Goal: Task Accomplishment & Management: Complete application form

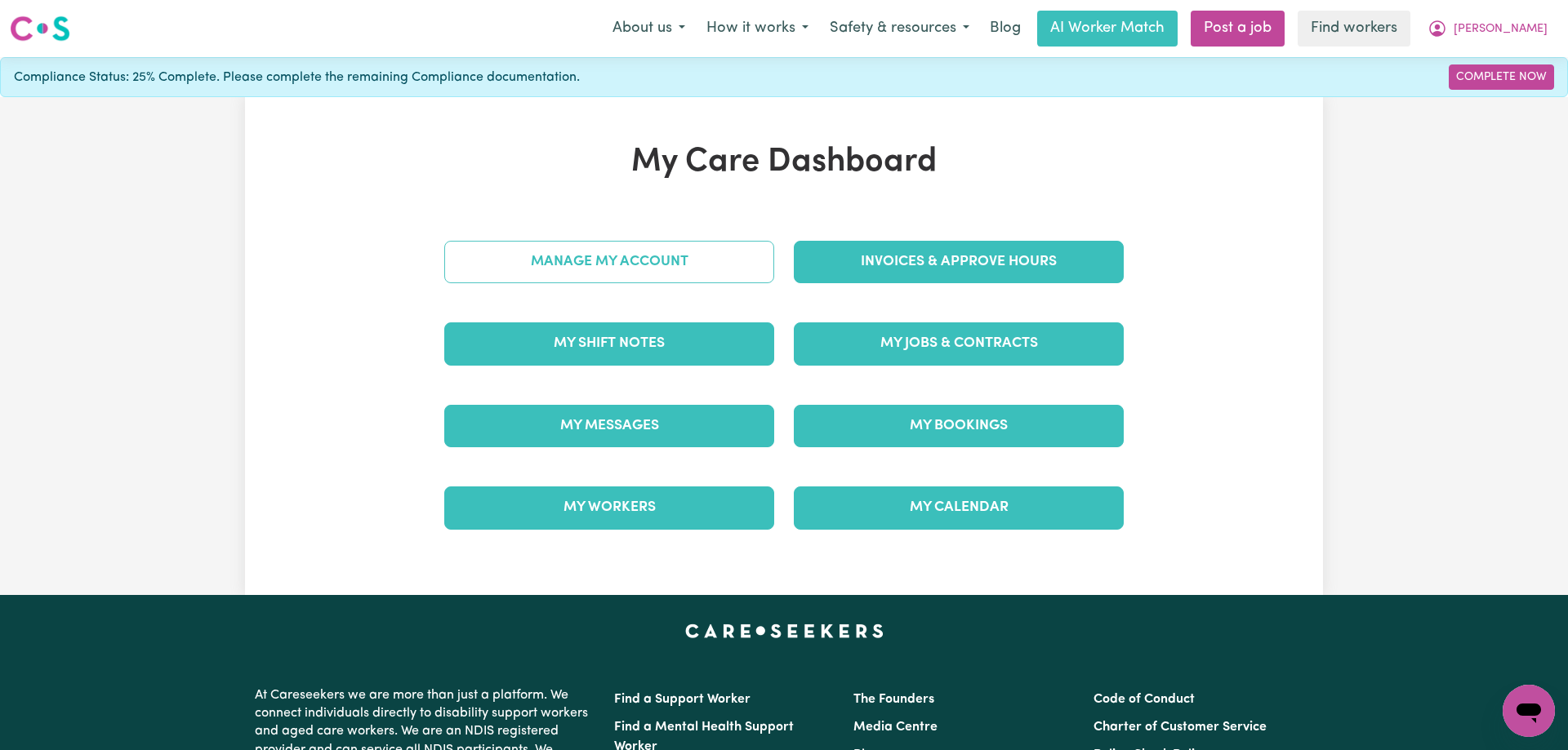
click at [675, 261] on link "Manage My Account" at bounding box center [609, 261] width 330 height 43
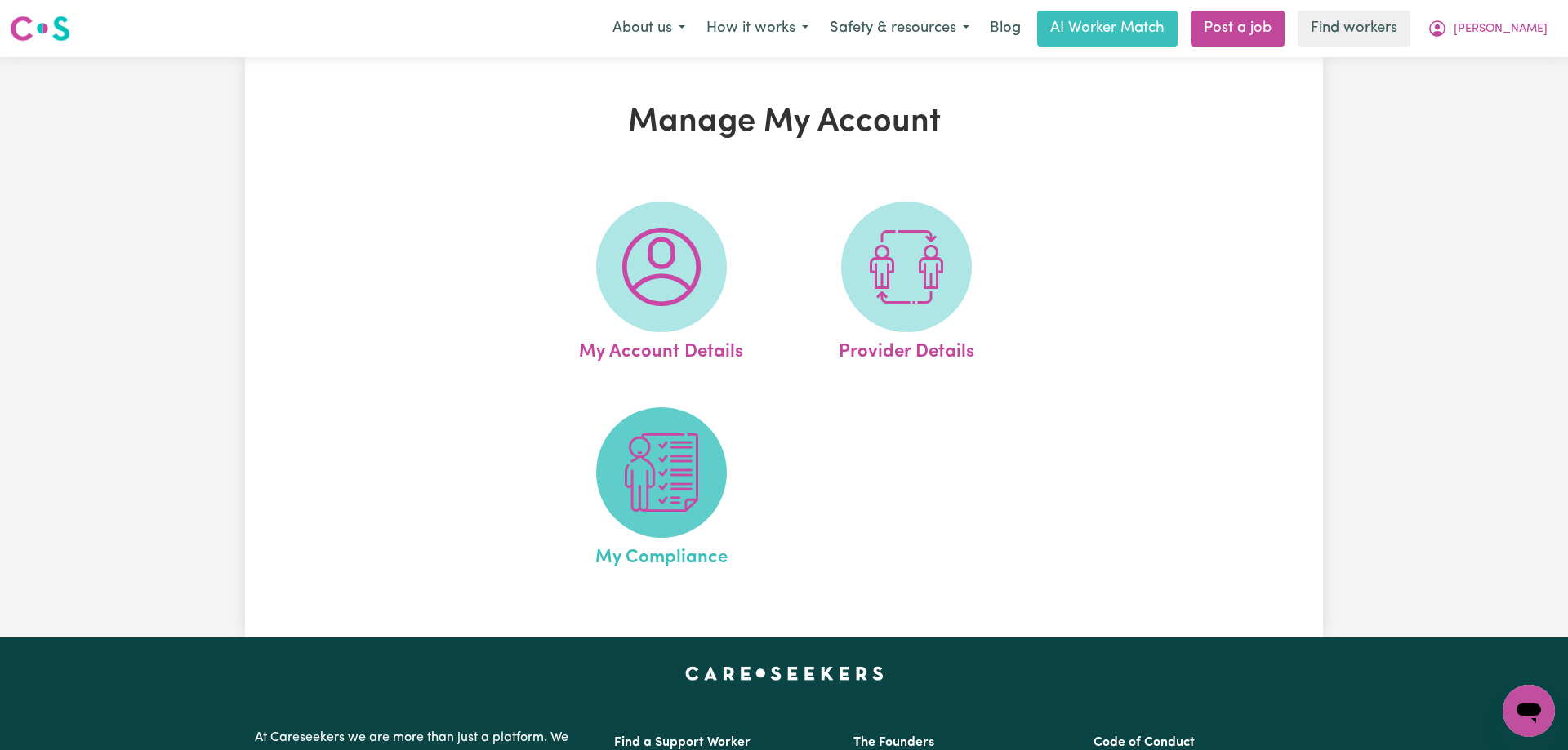
click at [693, 473] on img at bounding box center [661, 472] width 79 height 79
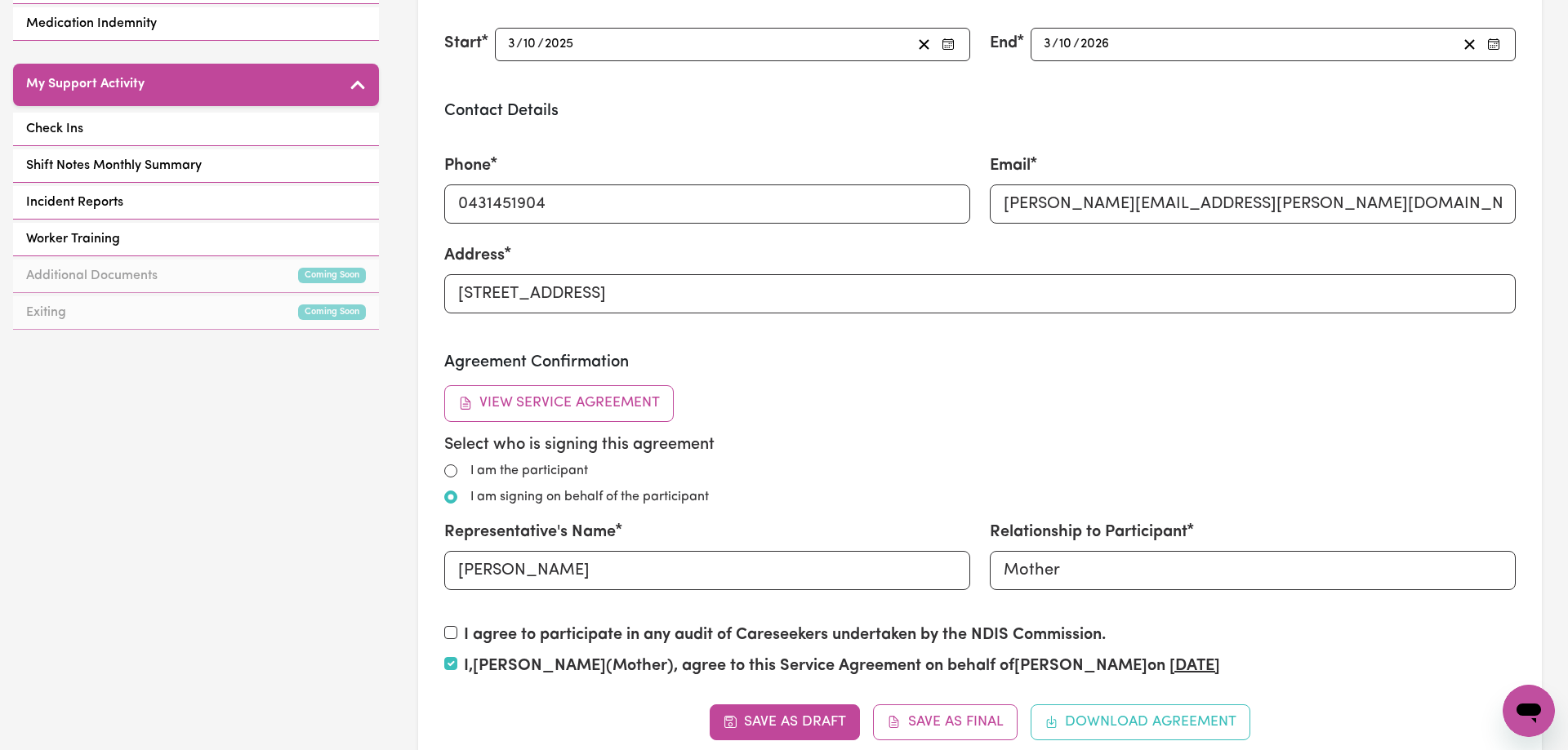
scroll to position [333, 0]
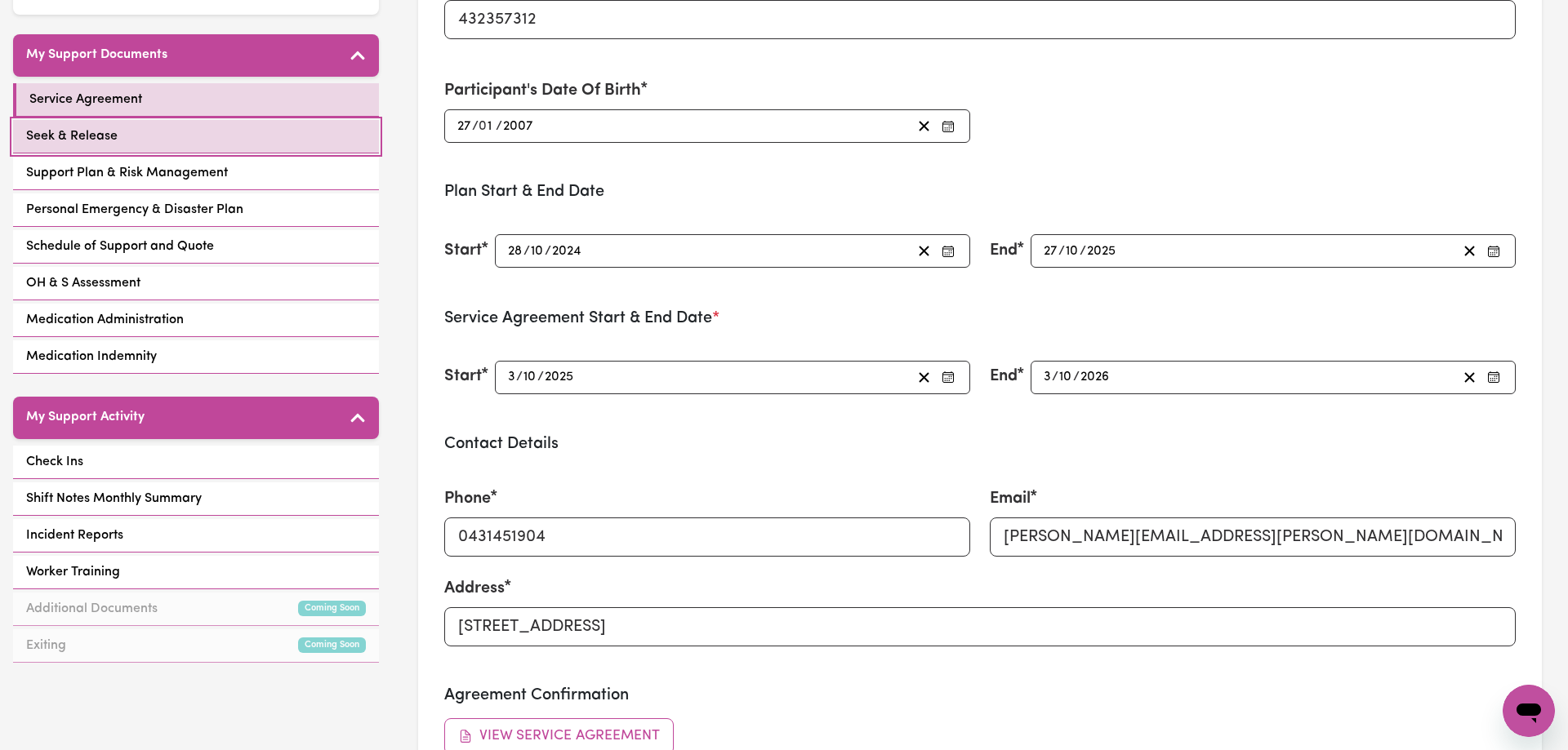
click at [156, 120] on link "Seek & Release" at bounding box center [195, 137] width 366 height 33
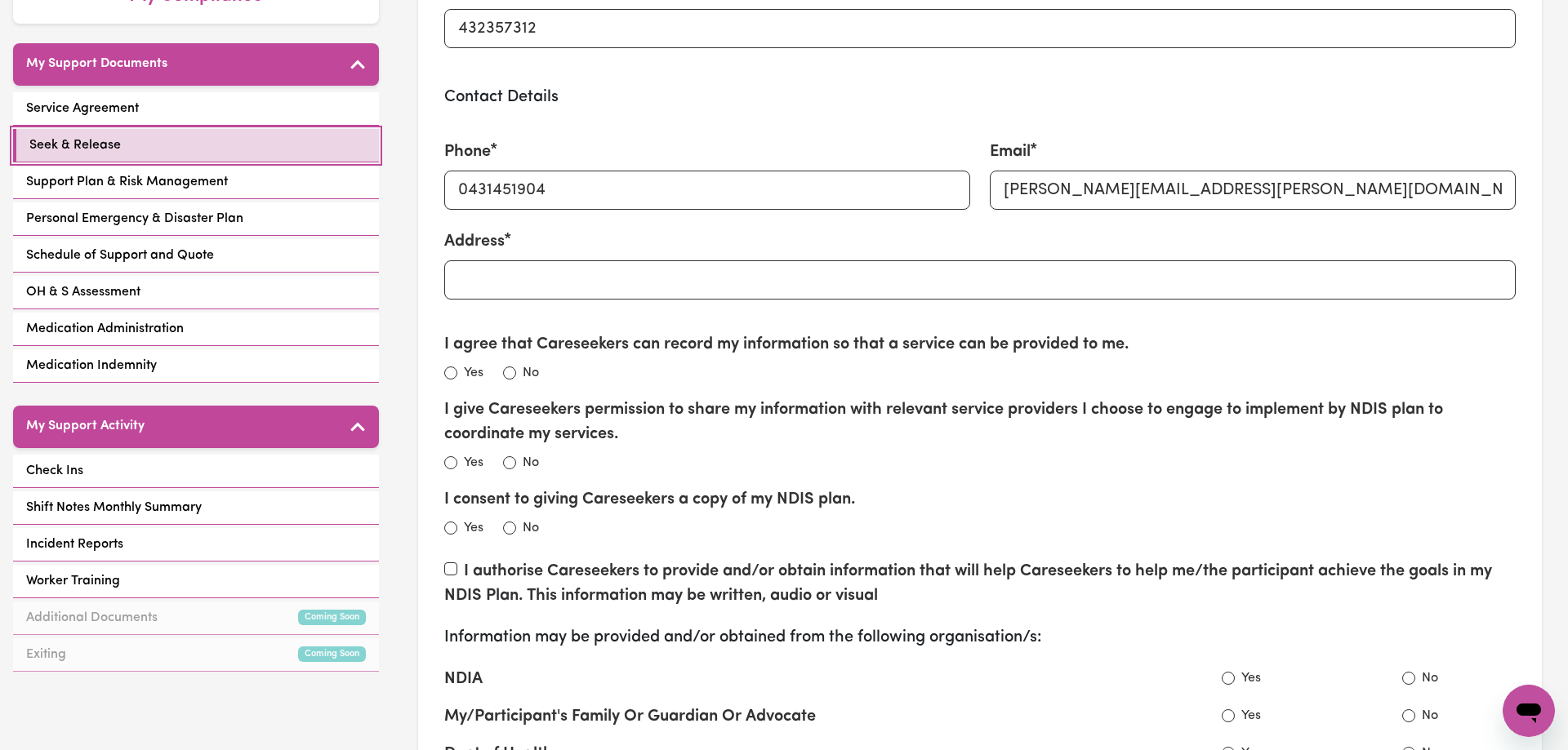
scroll to position [333, 0]
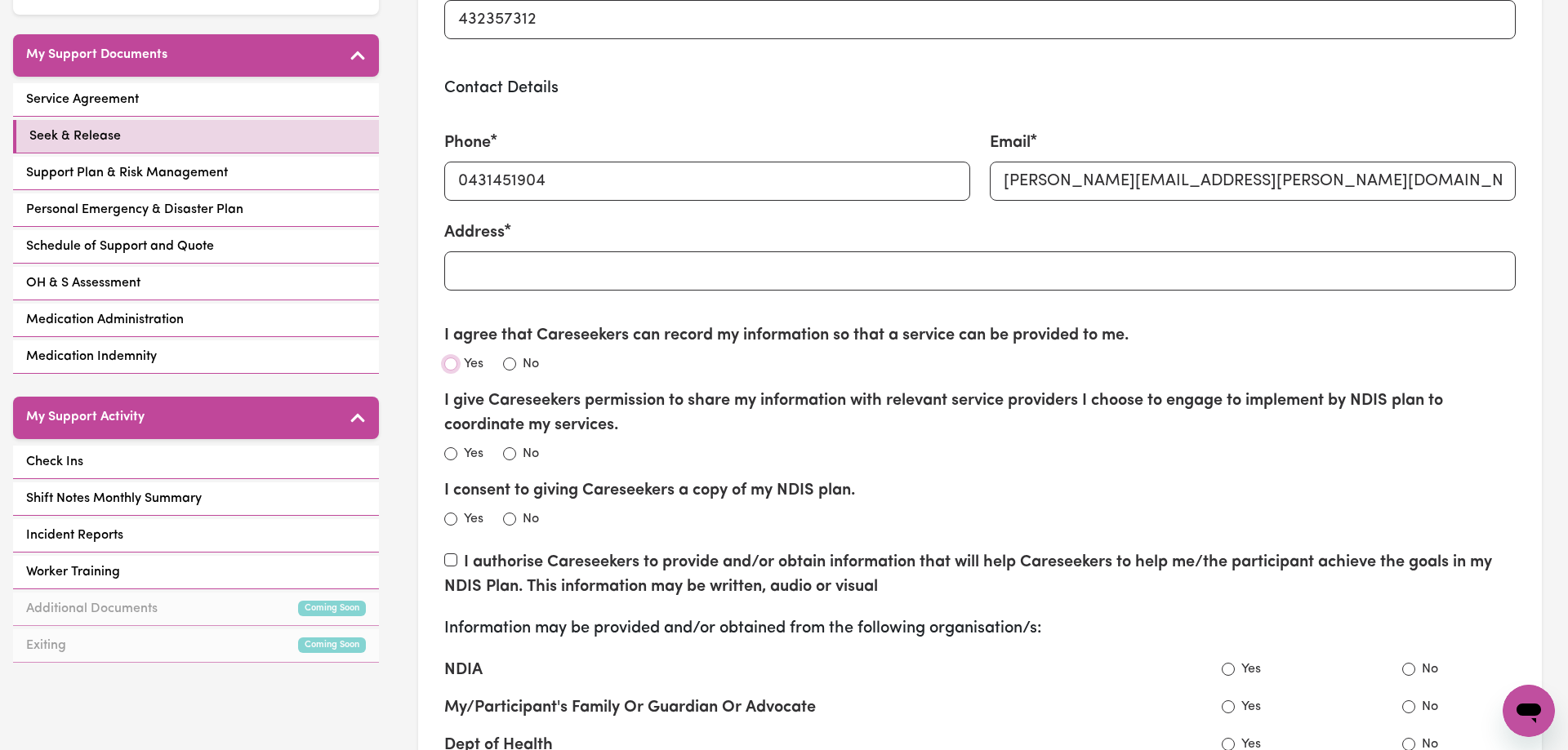
click at [448, 368] on input "Yes" at bounding box center [451, 364] width 13 height 13
radio input "true"
click at [449, 455] on input "Yes" at bounding box center [451, 454] width 13 height 13
radio input "true"
click at [451, 522] on input "Yes" at bounding box center [451, 519] width 13 height 13
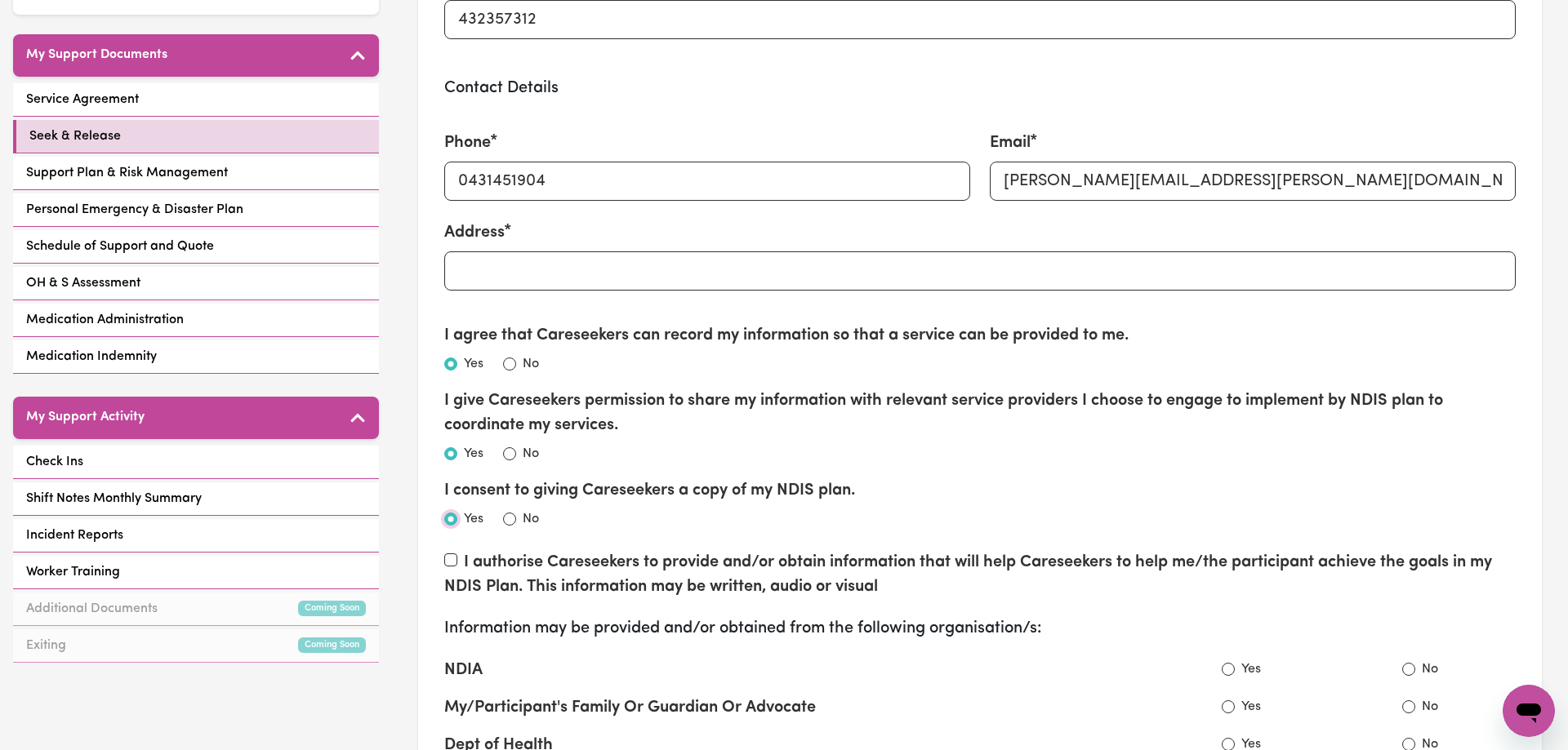
radio input "true"
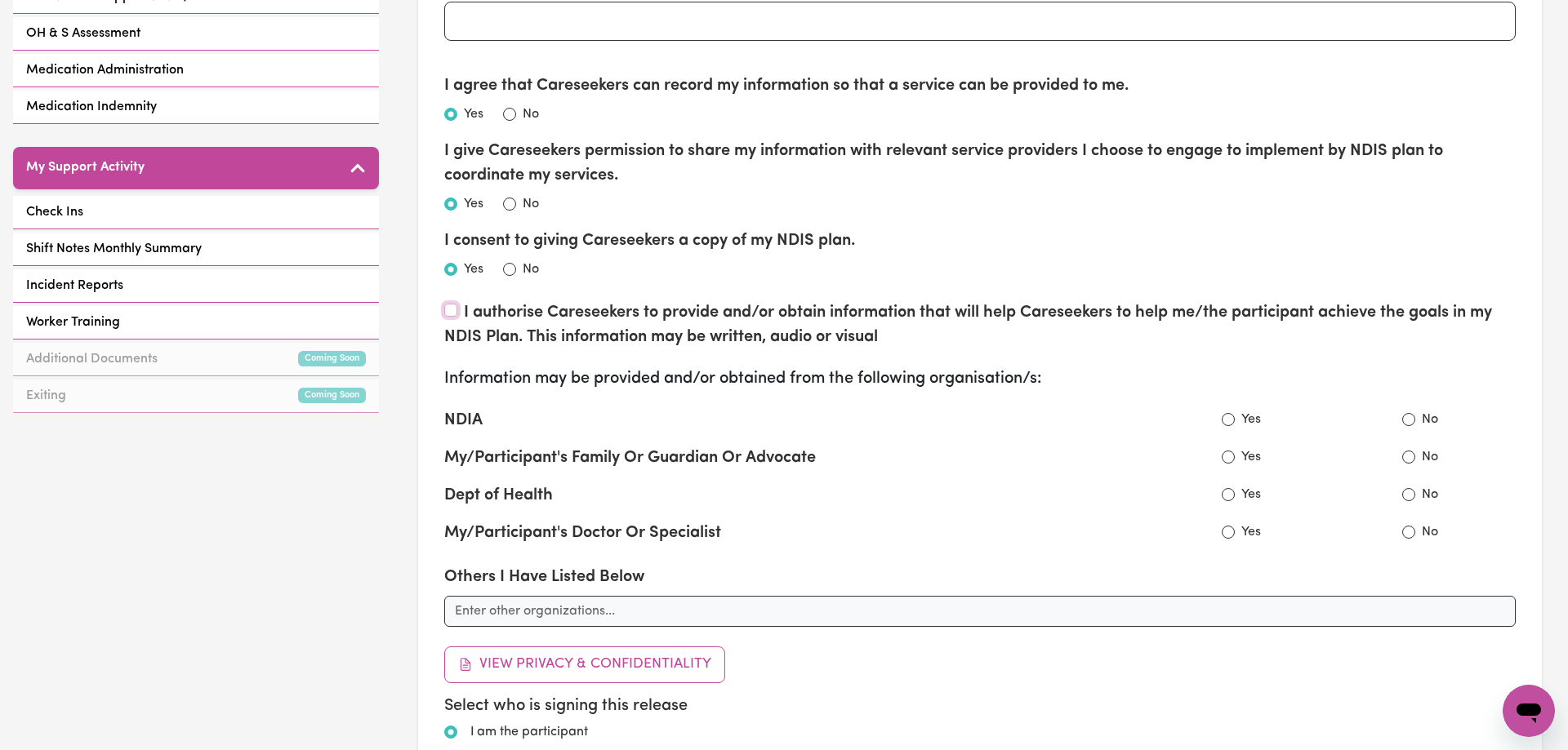
click at [450, 311] on input "I authorise Careseekers to provide and/or obtain information that will help Car…" at bounding box center [451, 310] width 13 height 13
checkbox input "true"
click at [1229, 421] on input "Yes" at bounding box center [1228, 420] width 13 height 13
radio input "true"
click at [1229, 459] on input "Yes" at bounding box center [1228, 457] width 13 height 13
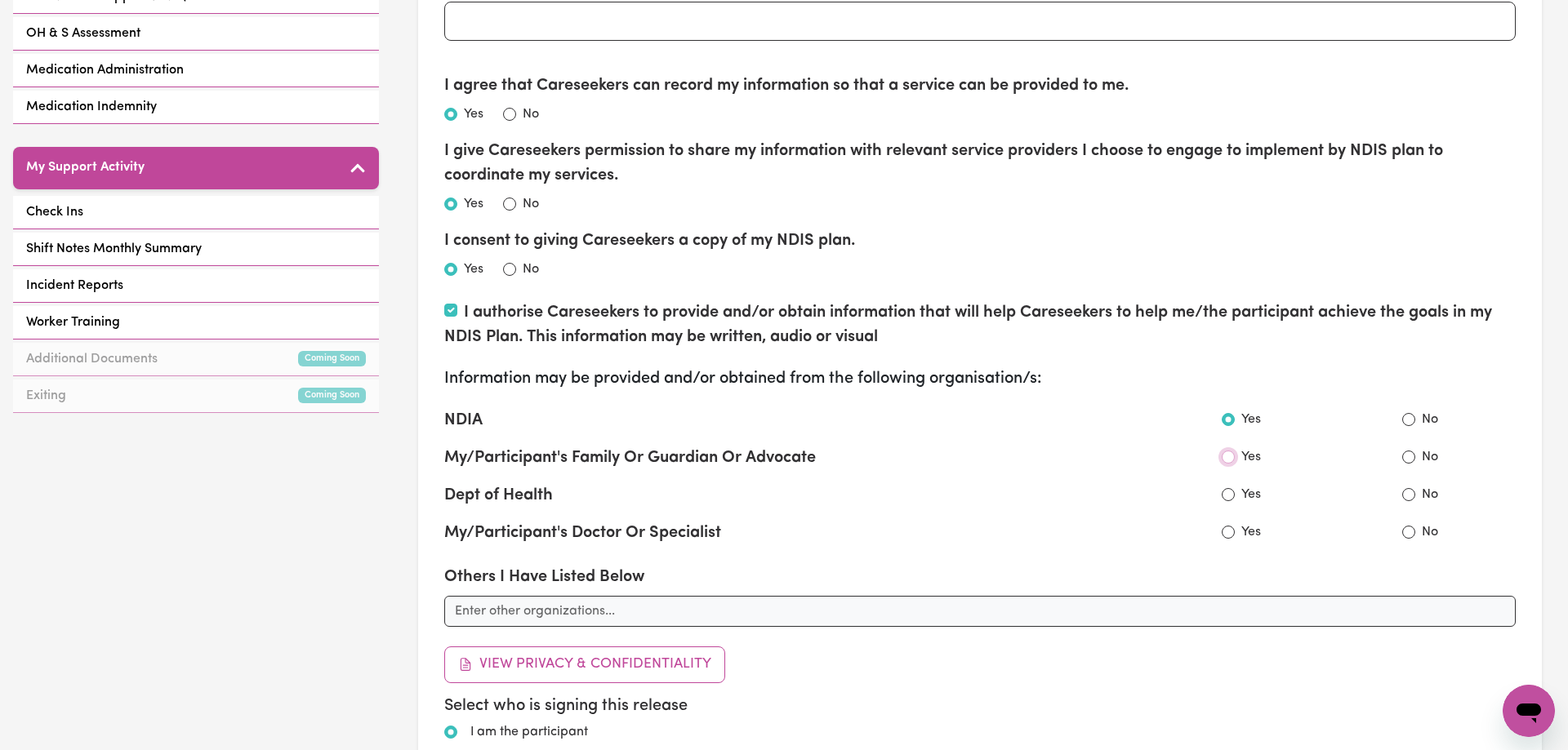
radio input "true"
click at [1403, 494] on input "No" at bounding box center [1409, 495] width 13 height 13
radio input "true"
click at [1399, 531] on div "No" at bounding box center [1427, 533] width 179 height 21
click at [1408, 533] on input "No" at bounding box center [1409, 532] width 13 height 13
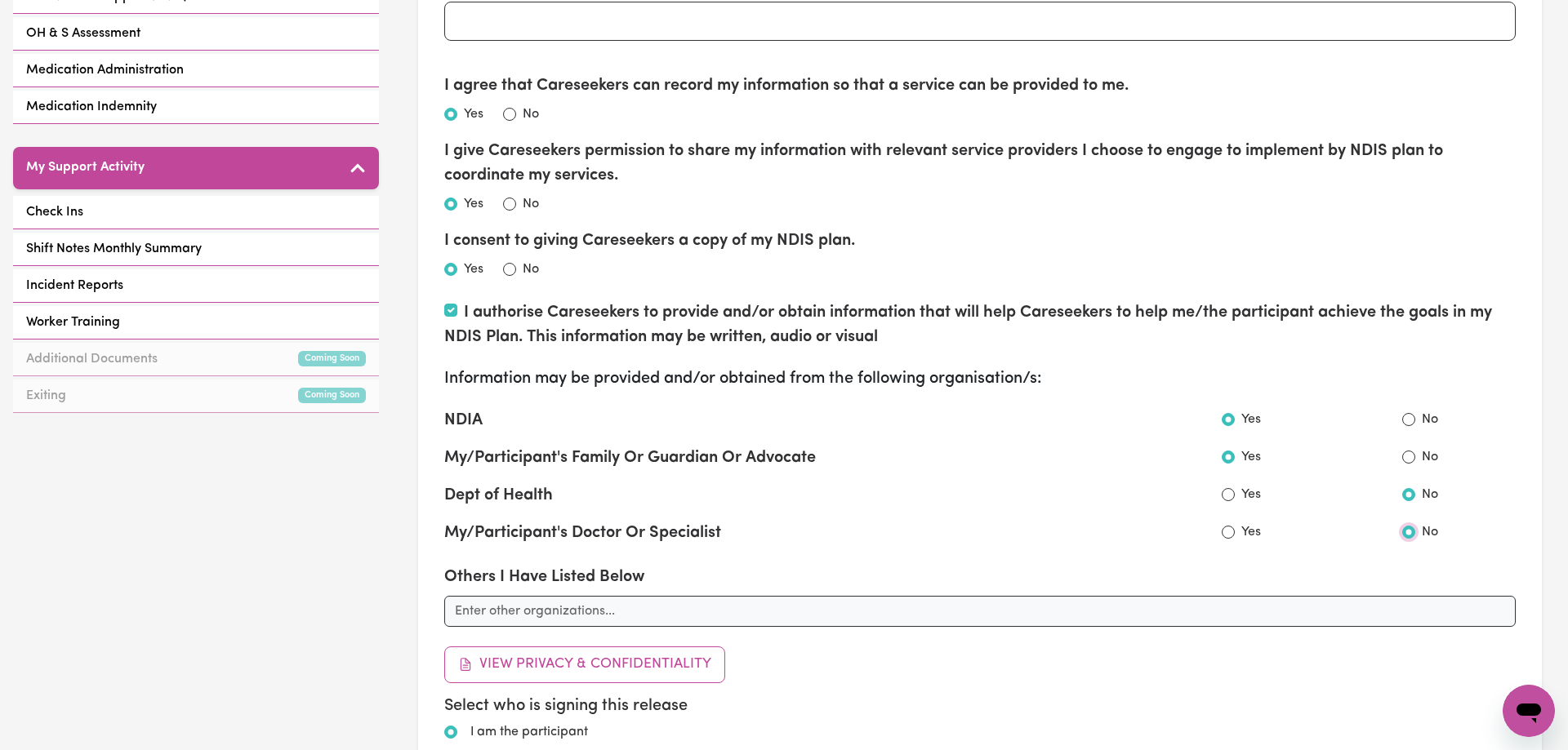
radio input "true"
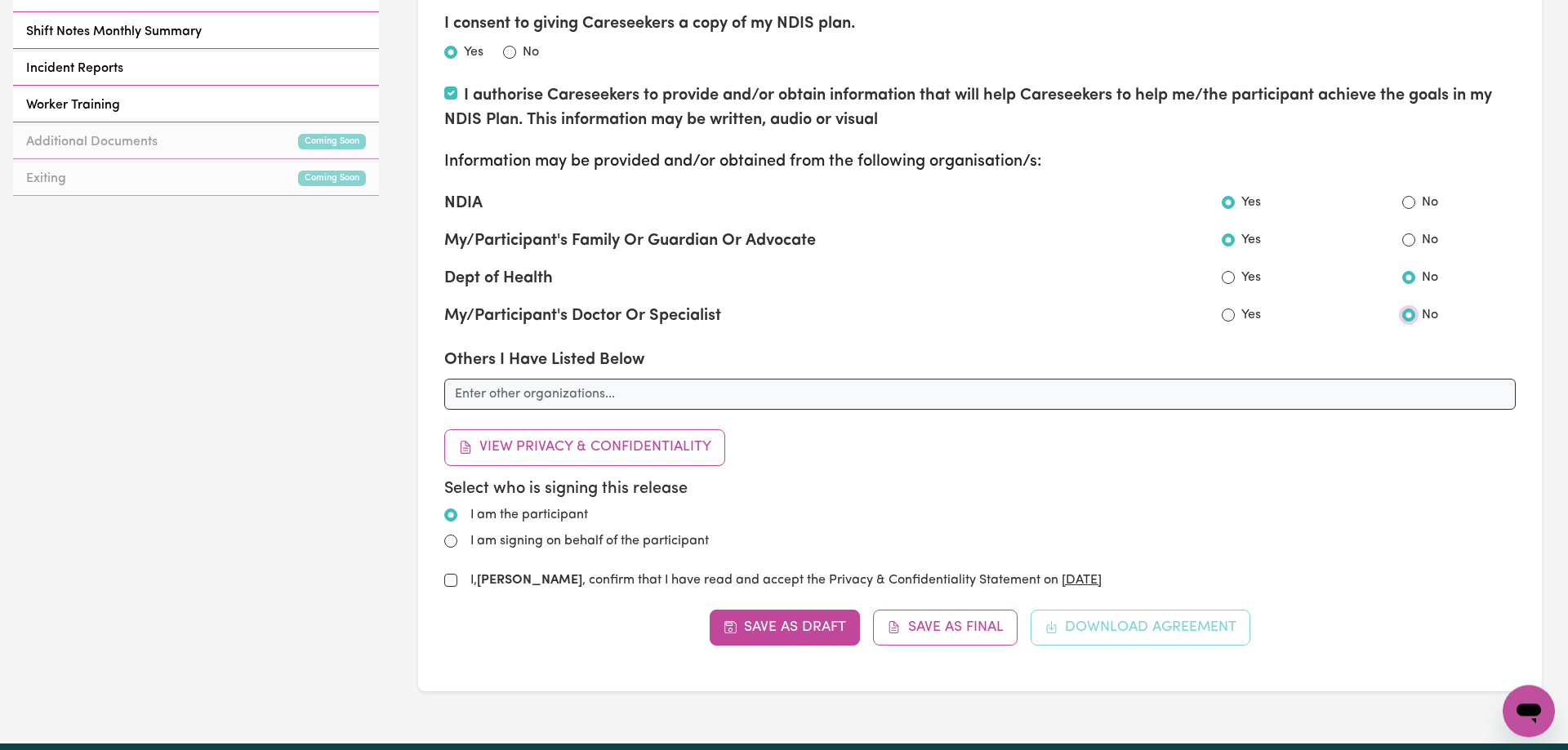
scroll to position [833, 0]
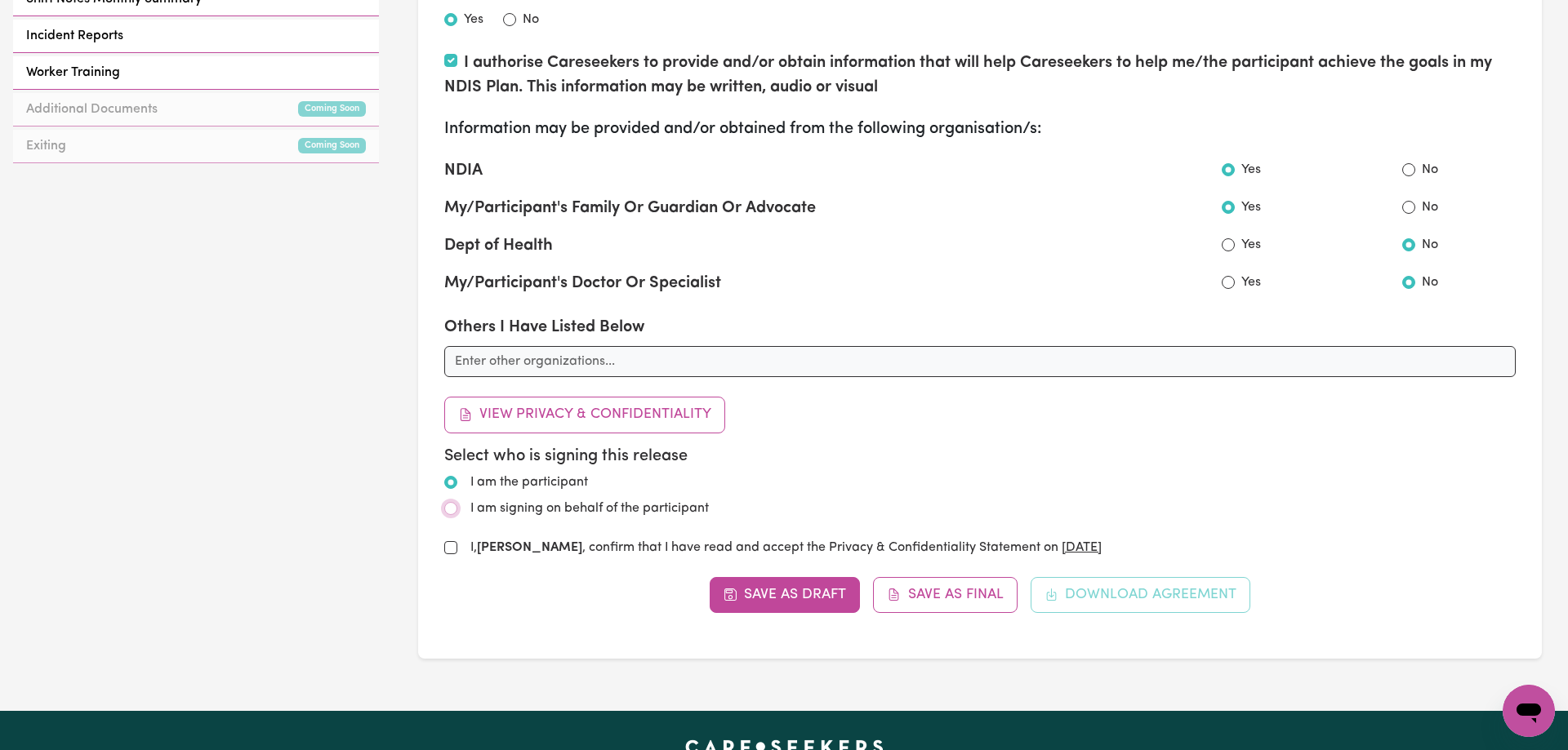
click at [452, 508] on input "I am signing on behalf of the participant" at bounding box center [451, 508] width 13 height 13
radio input "true"
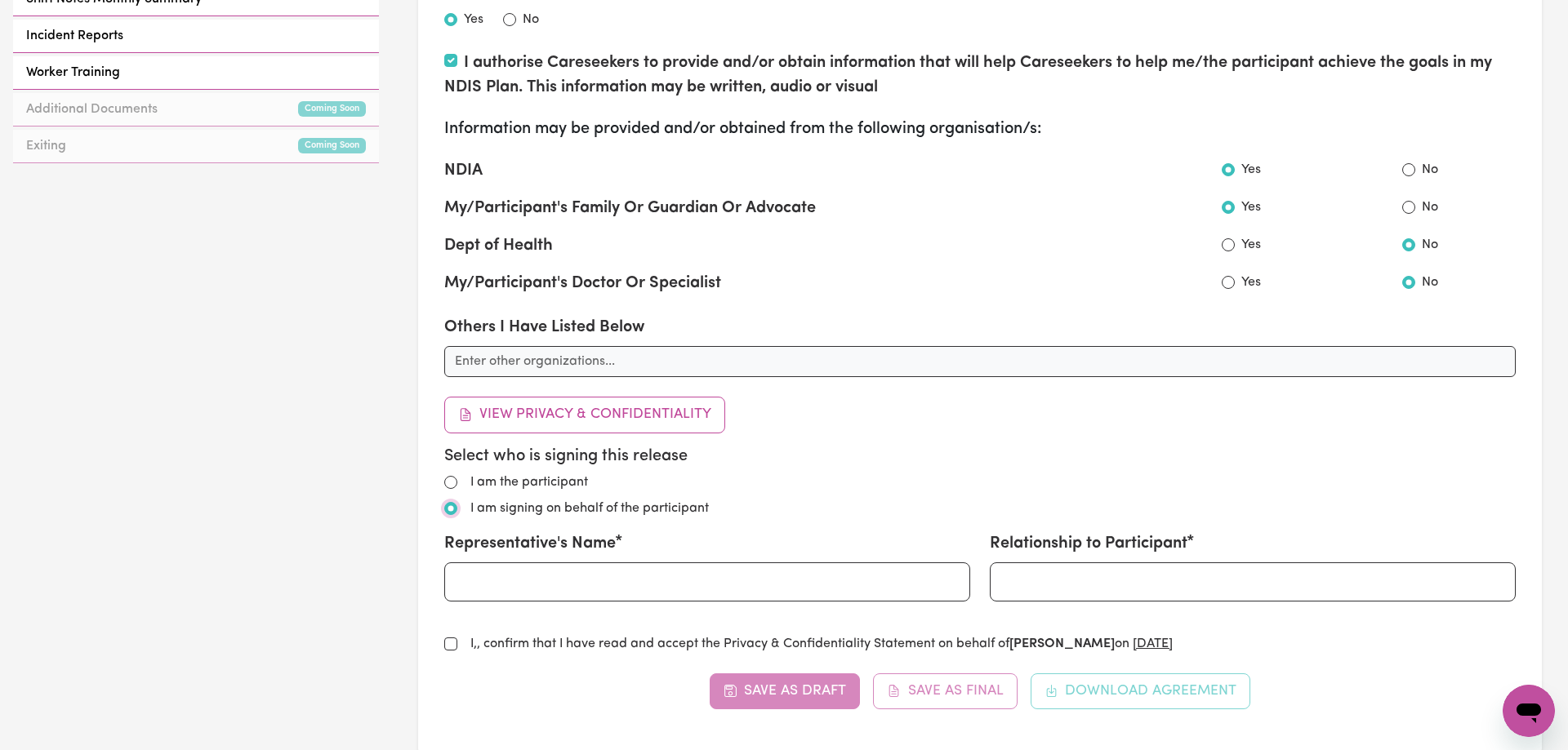
radio input "true"
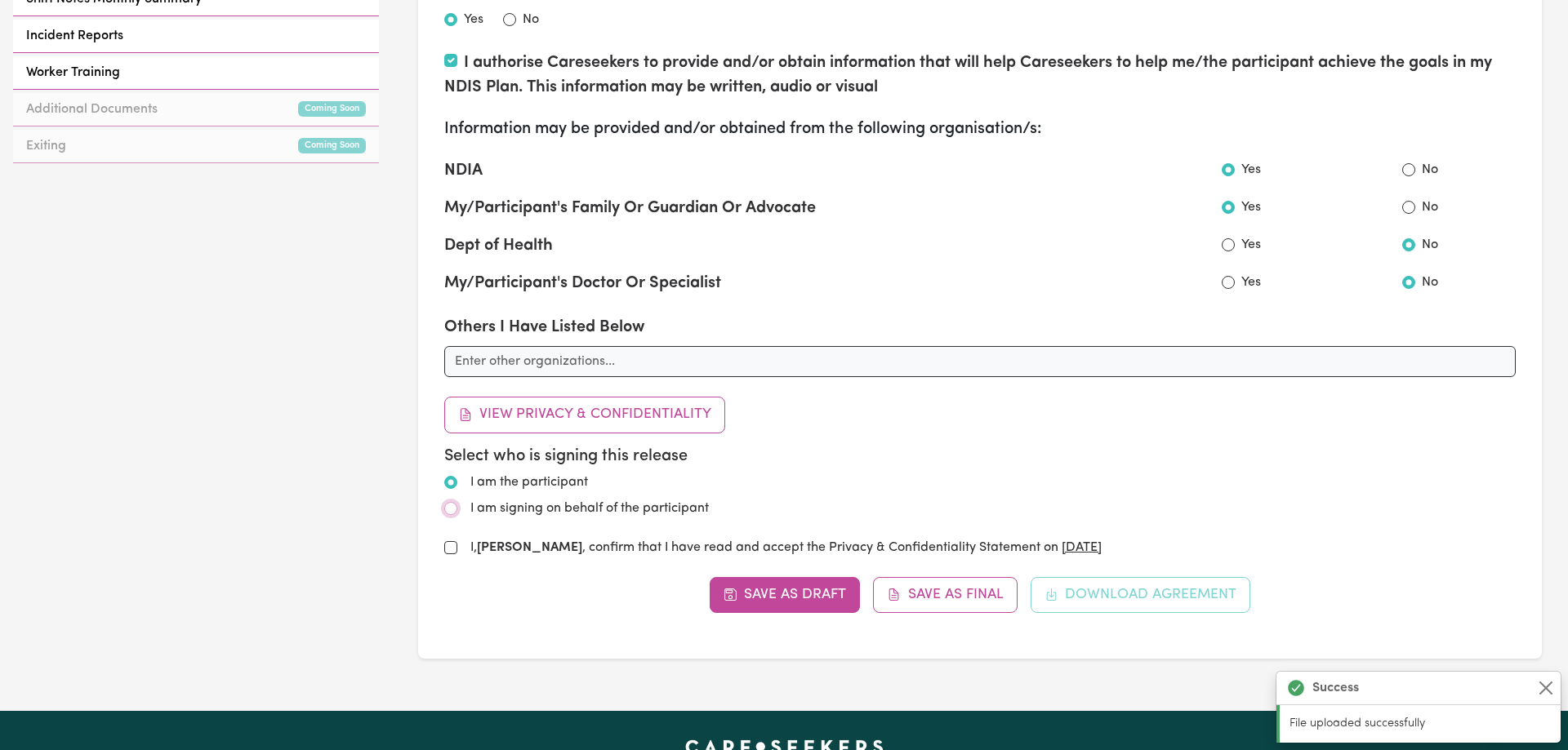
click at [452, 508] on input "I am signing on behalf of the participant" at bounding box center [451, 508] width 13 height 13
radio input "true"
radio input "false"
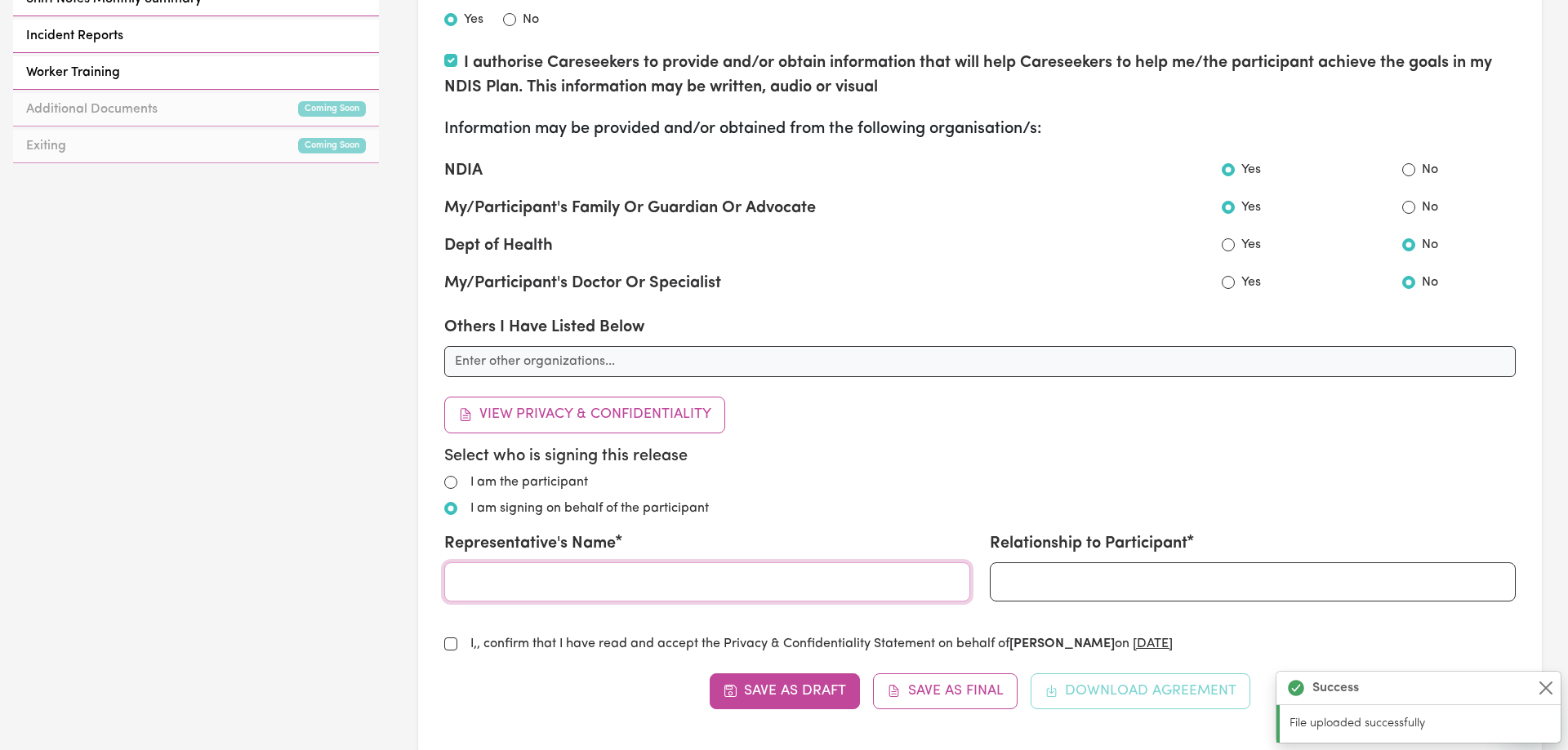
click at [560, 574] on input "Representative's Name" at bounding box center [707, 582] width 526 height 39
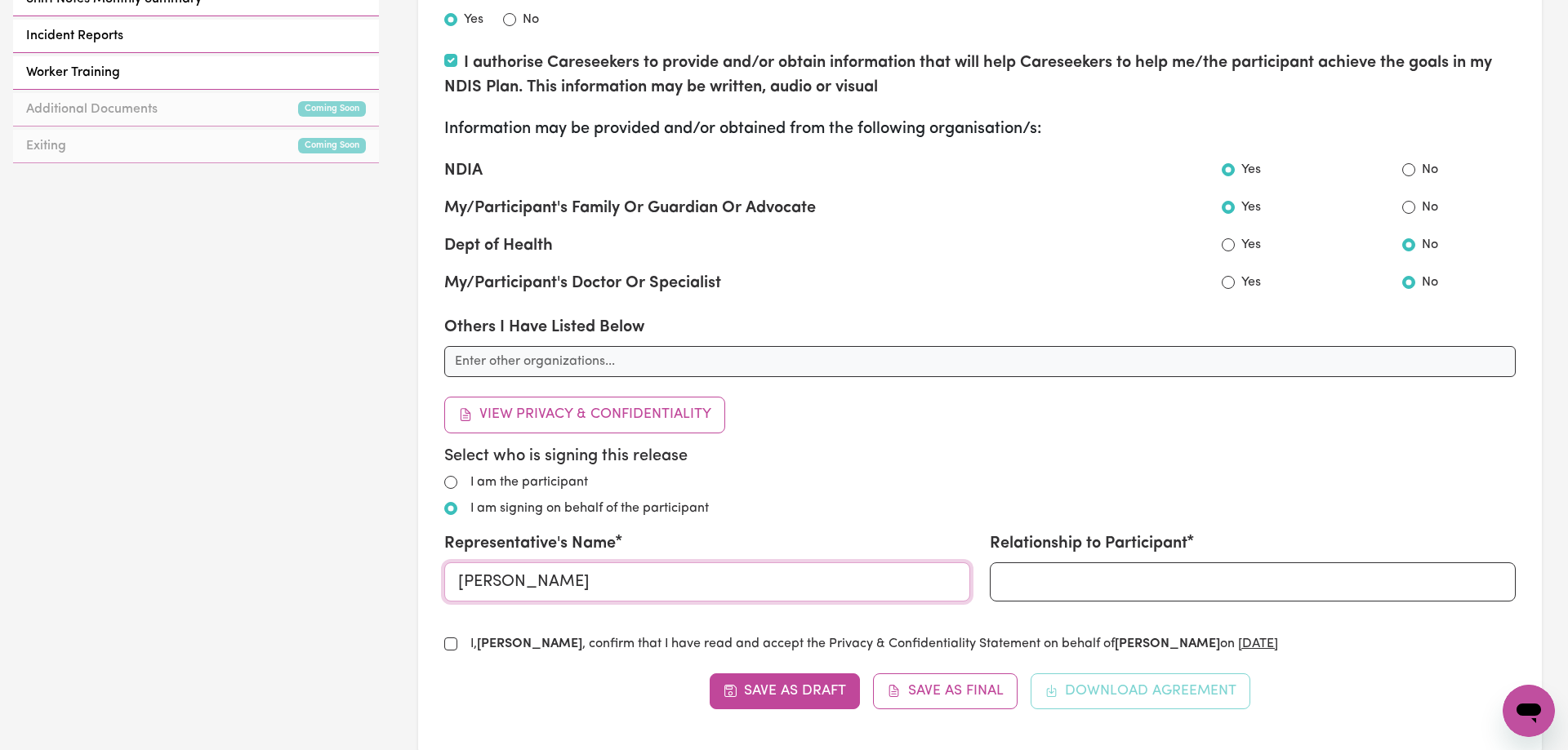
type input "[PERSON_NAME]"
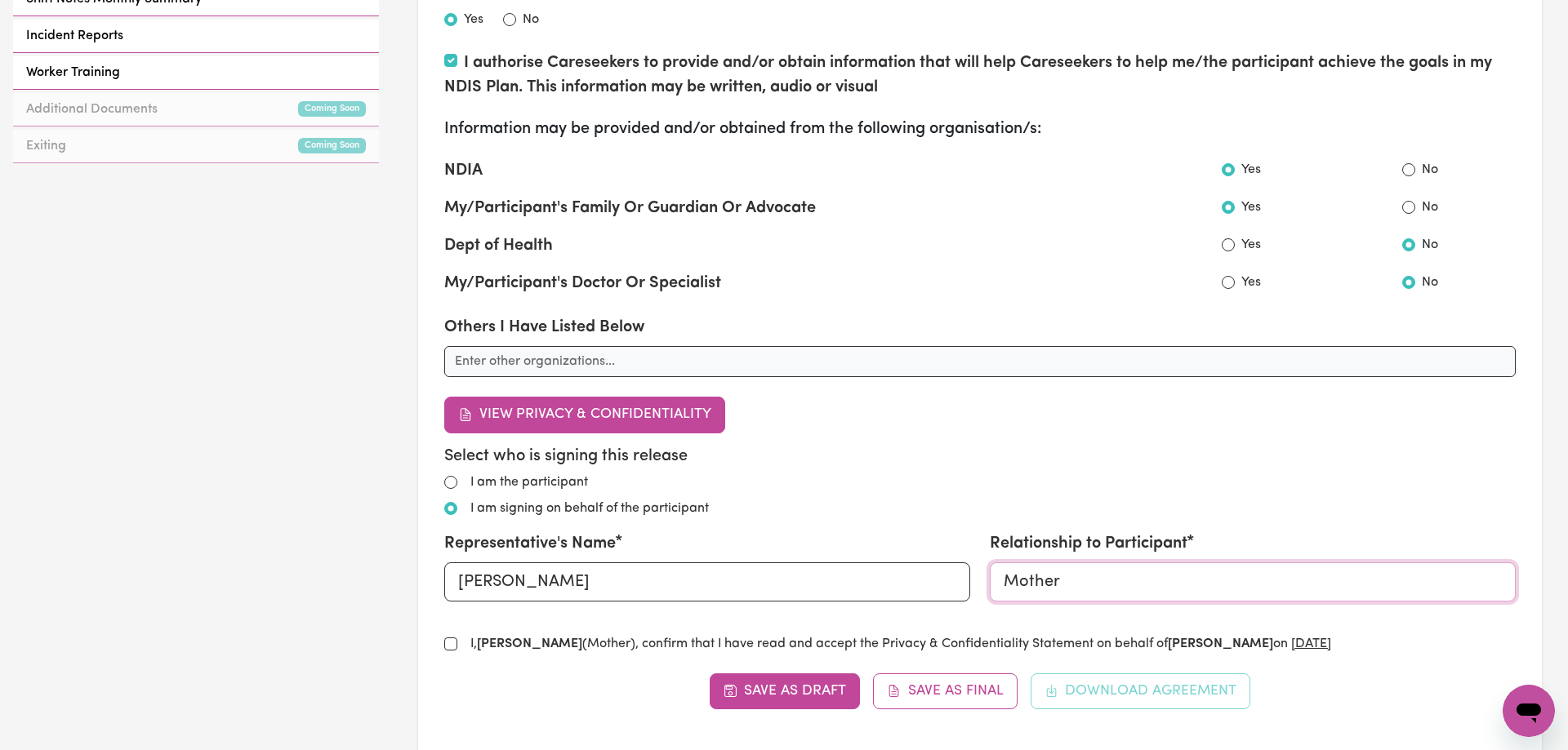
type input "Mother"
click at [832, 417] on div "I agree that Careseekers can record my information so that a service can be pro…" at bounding box center [980, 238] width 1071 height 830
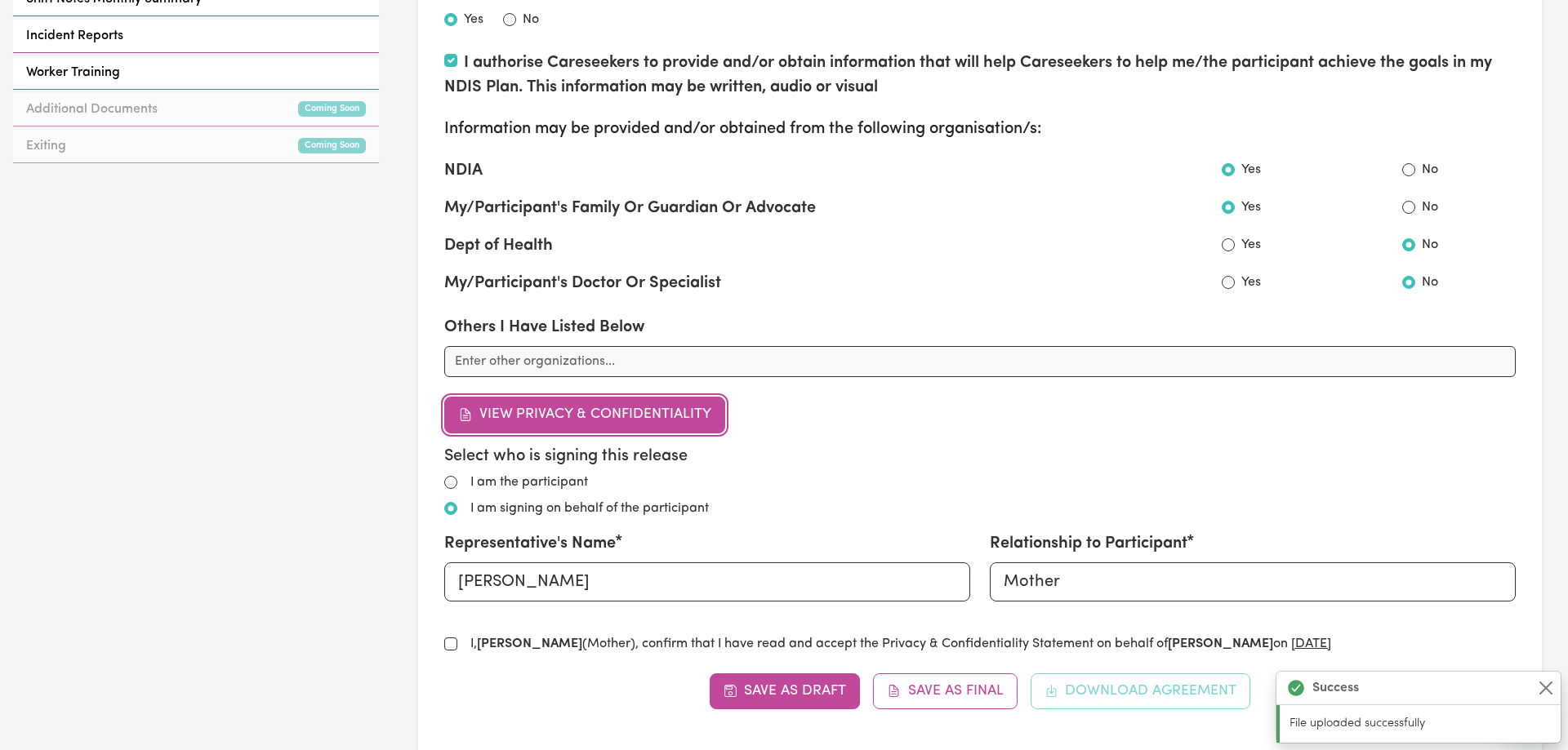
click at [596, 407] on button "View Privacy & Confidentiality" at bounding box center [584, 415] width 280 height 36
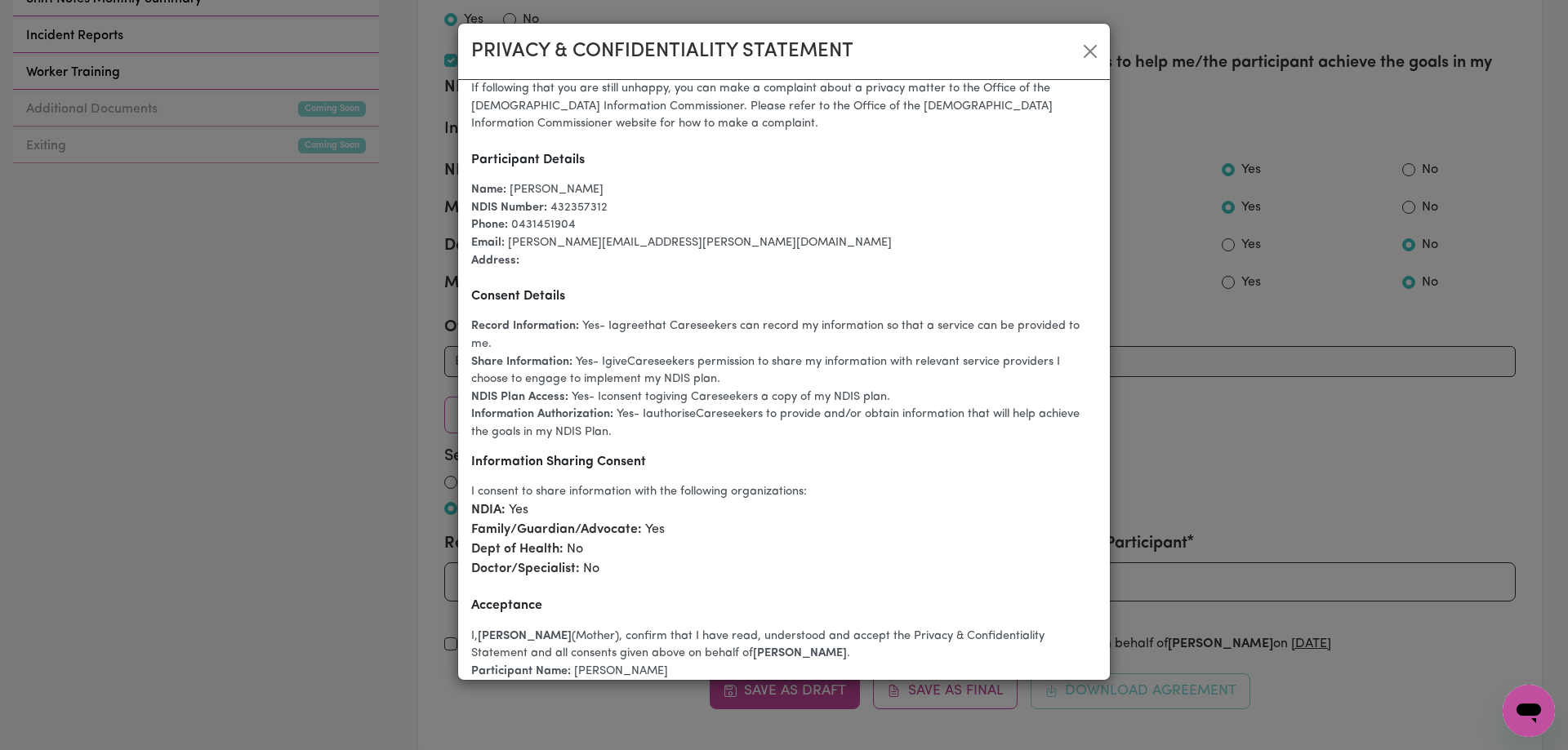
scroll to position [1309, 0]
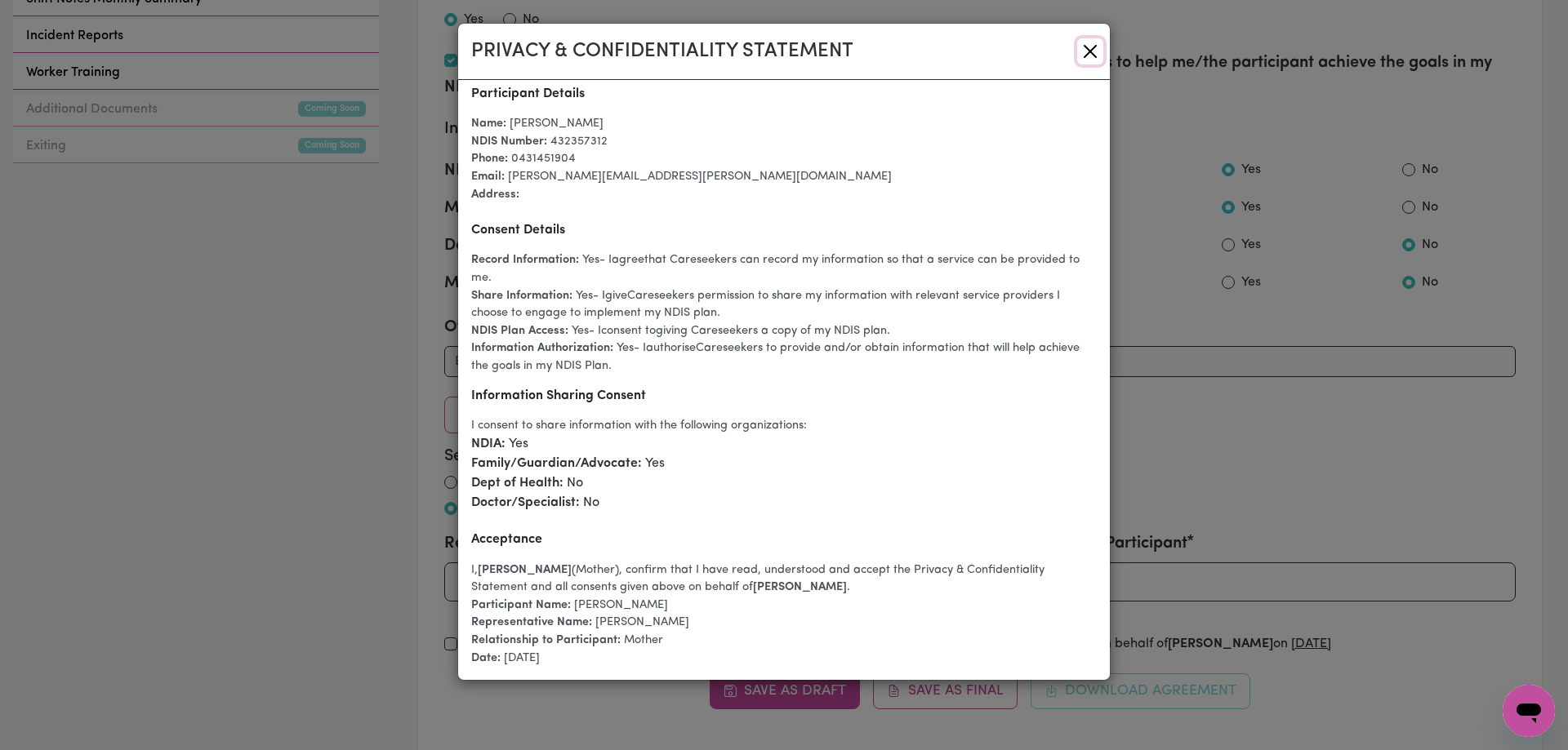
click at [1090, 53] on button "Close" at bounding box center [1090, 51] width 26 height 26
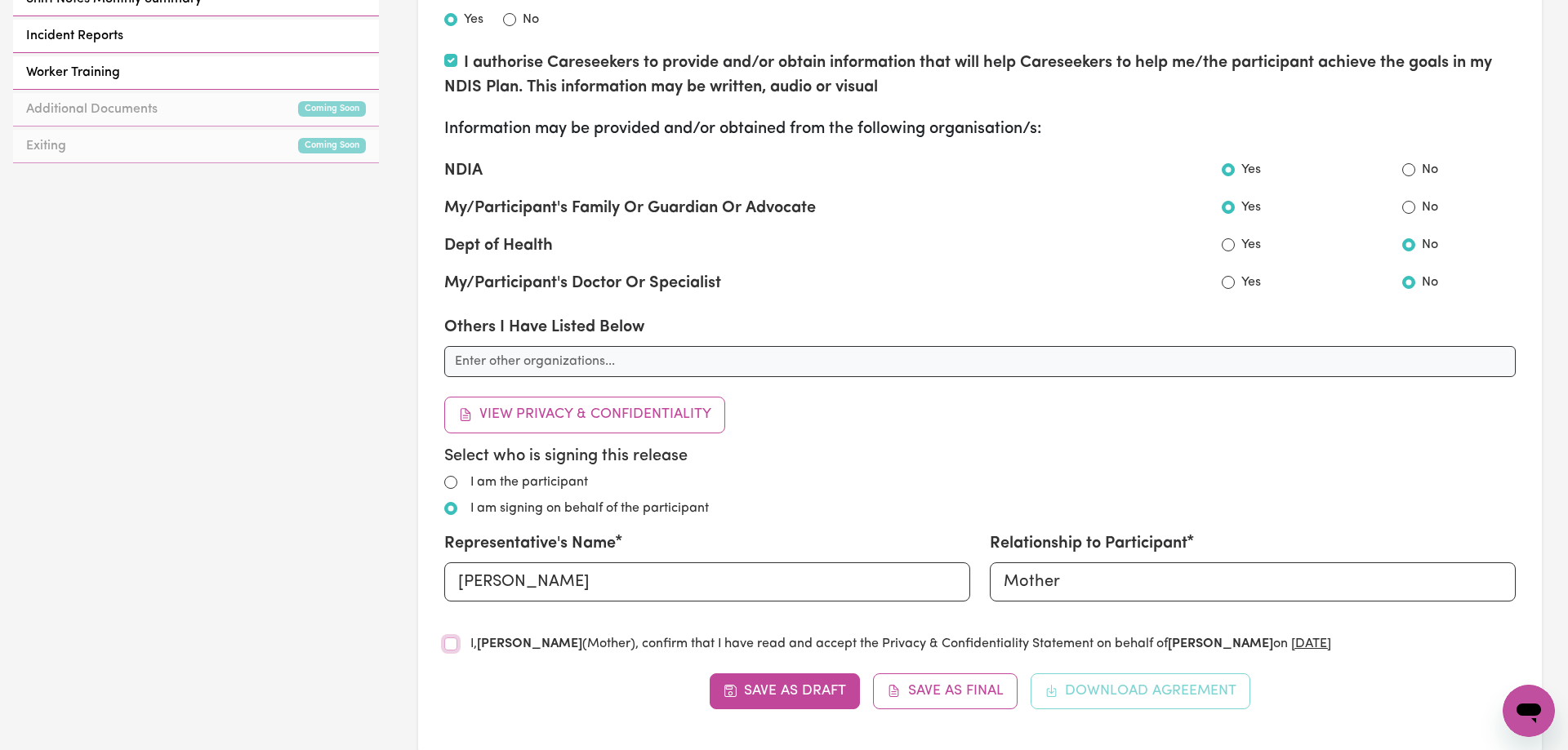
click at [455, 646] on input "I, [PERSON_NAME] (Mother) , confirm that I have read and accept the Privacy & C…" at bounding box center [451, 644] width 13 height 13
checkbox input "true"
click at [915, 696] on button "Save as Final" at bounding box center [946, 692] width 145 height 36
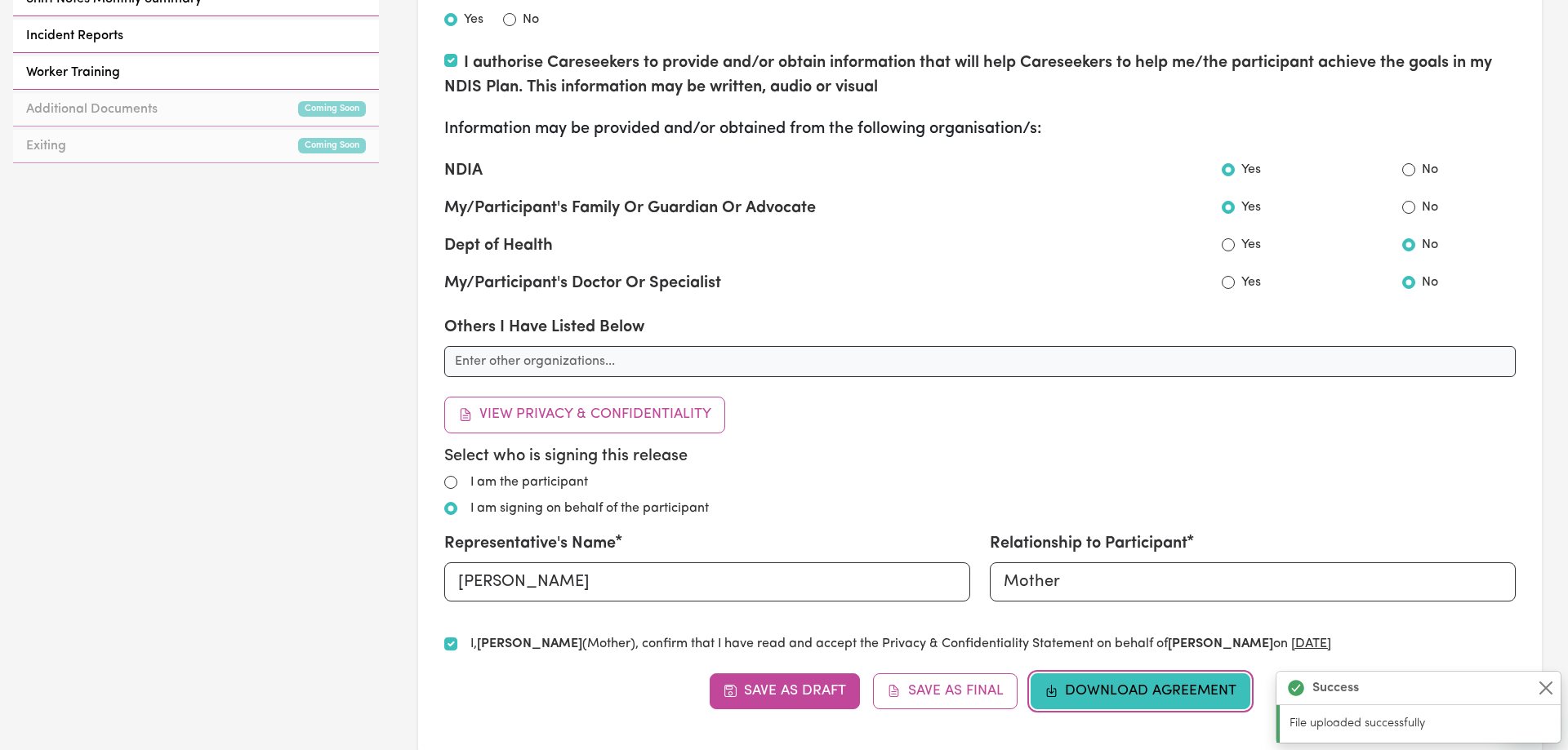
click at [1140, 689] on button "Download Agreement" at bounding box center [1141, 692] width 221 height 36
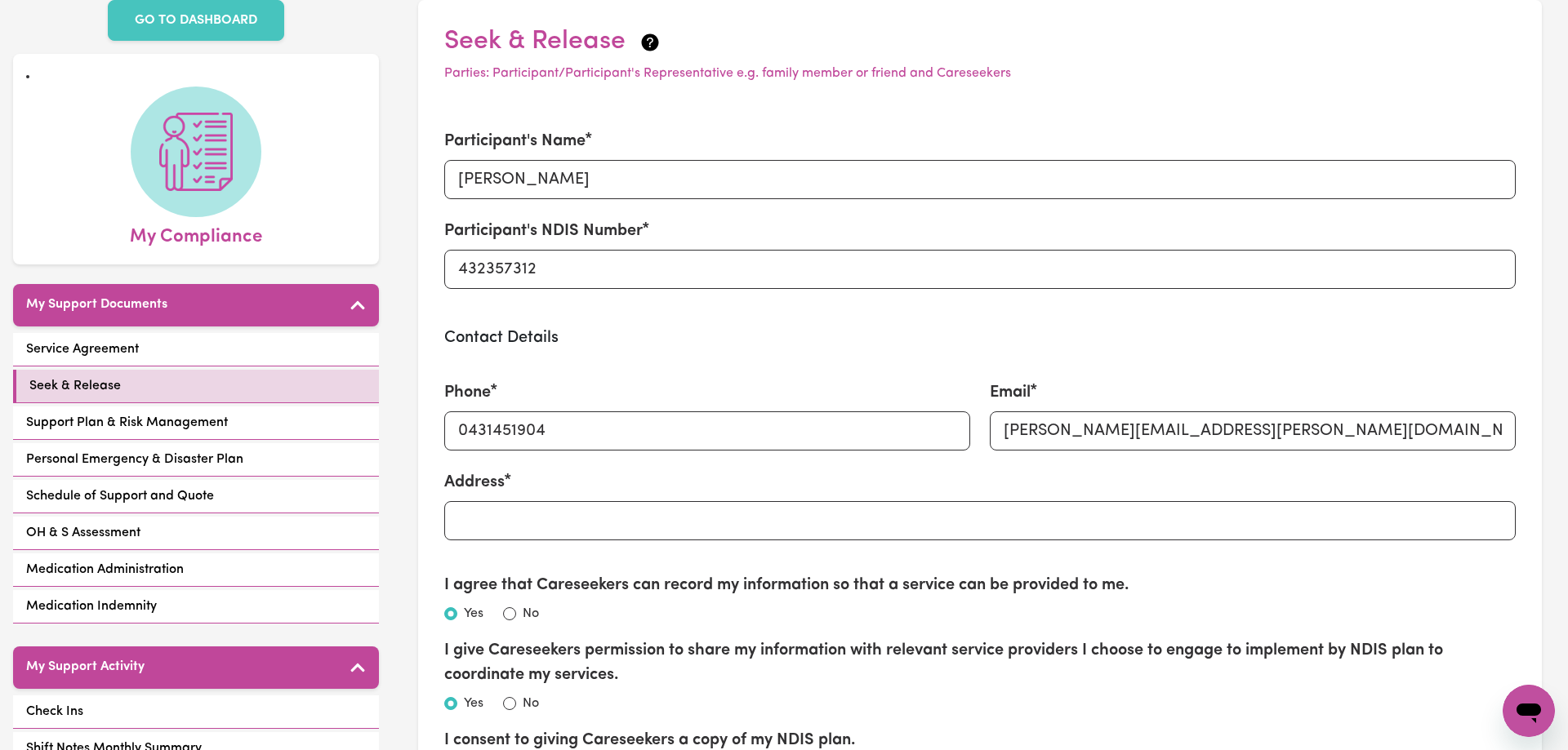
scroll to position [333, 0]
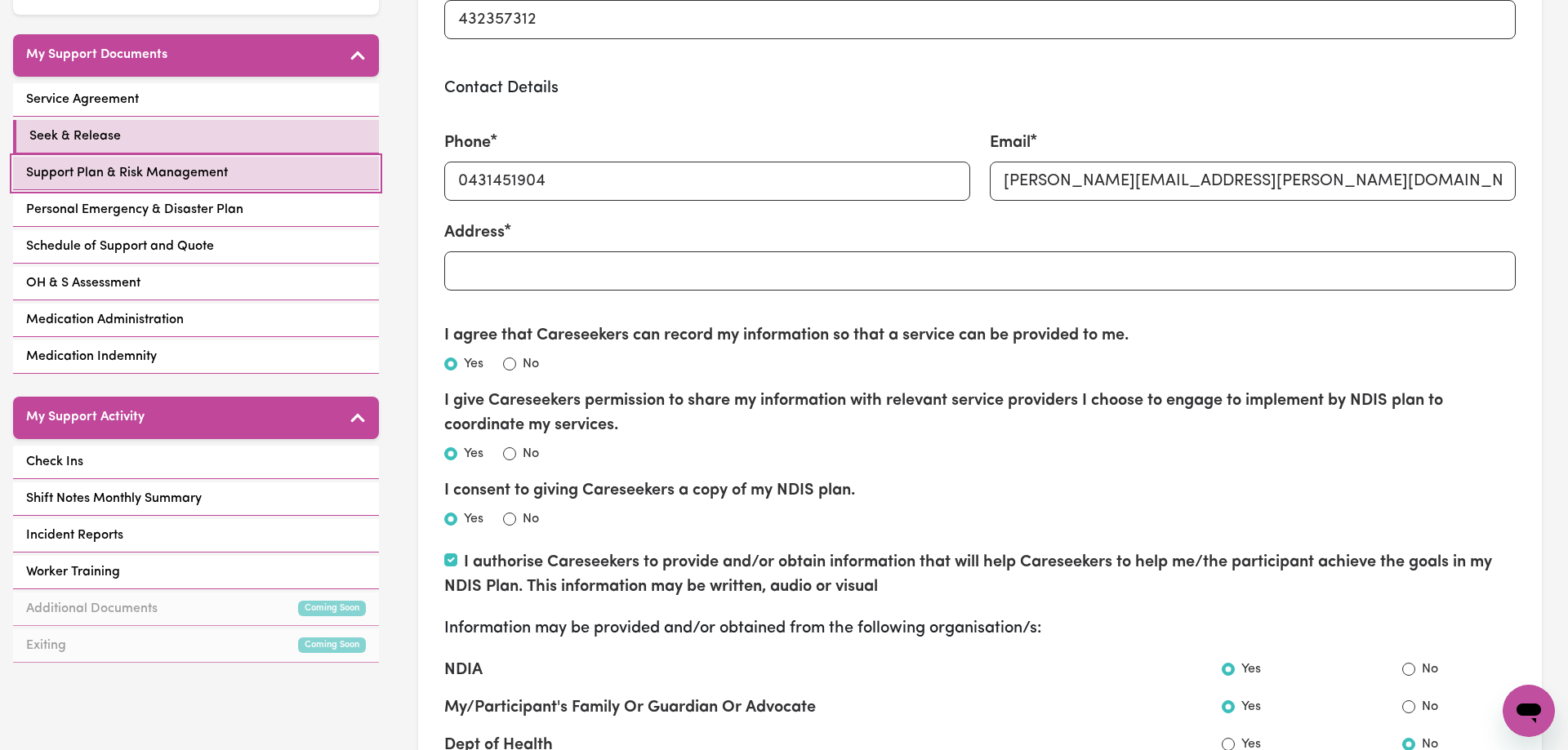
click at [245, 157] on link "Support Plan & Risk Management" at bounding box center [195, 173] width 366 height 33
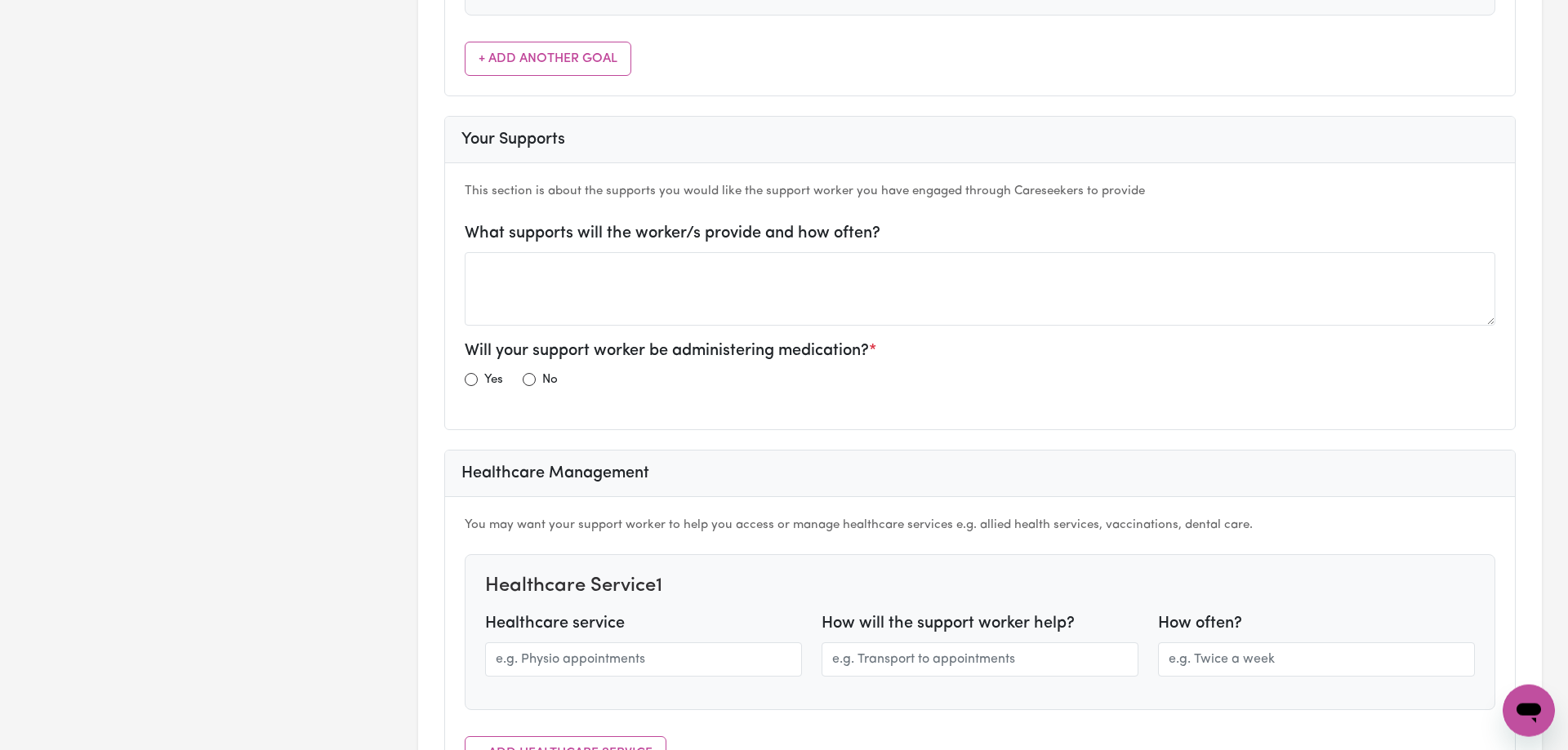
scroll to position [1083, 0]
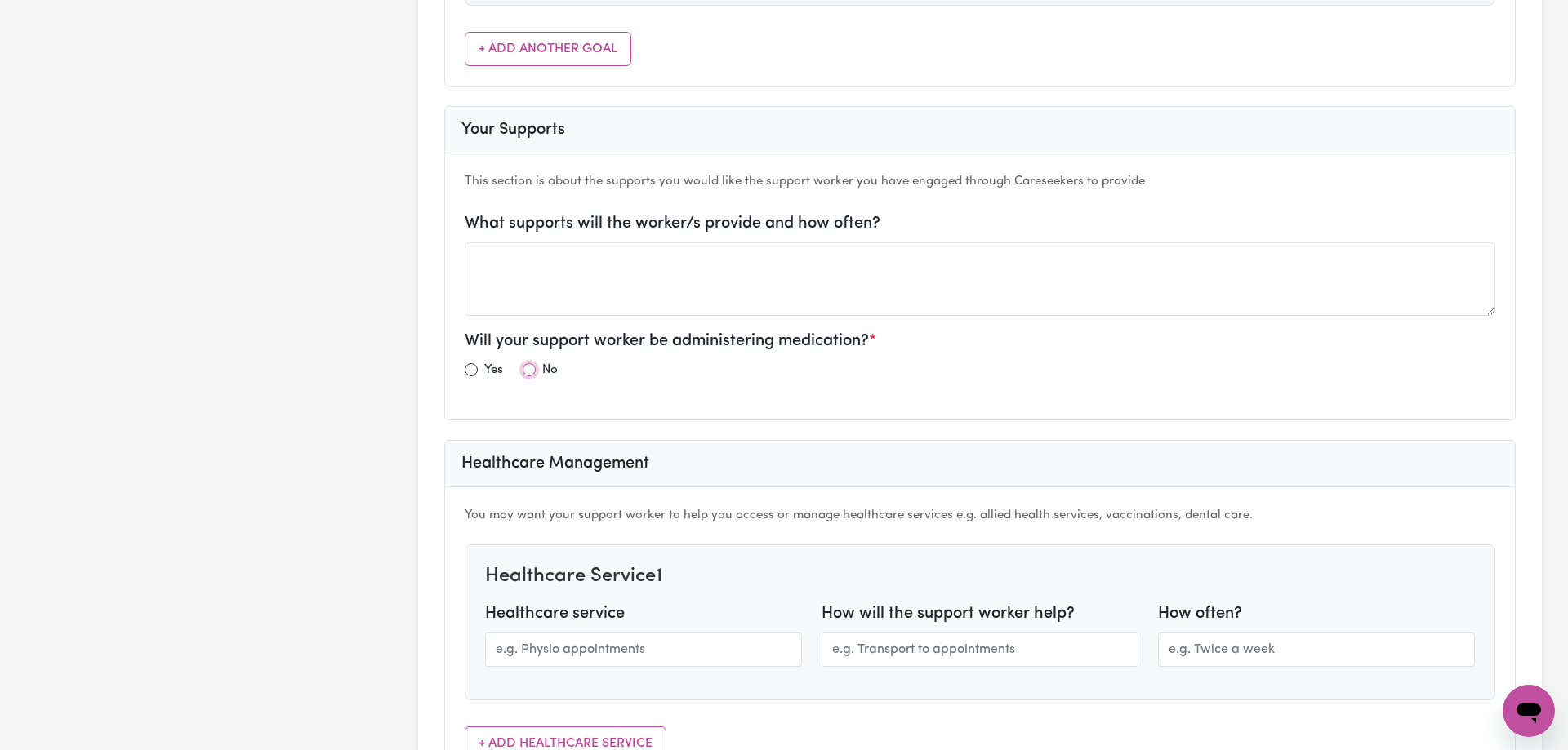
click at [534, 369] on input "radio" at bounding box center [529, 370] width 13 height 13
radio input "true"
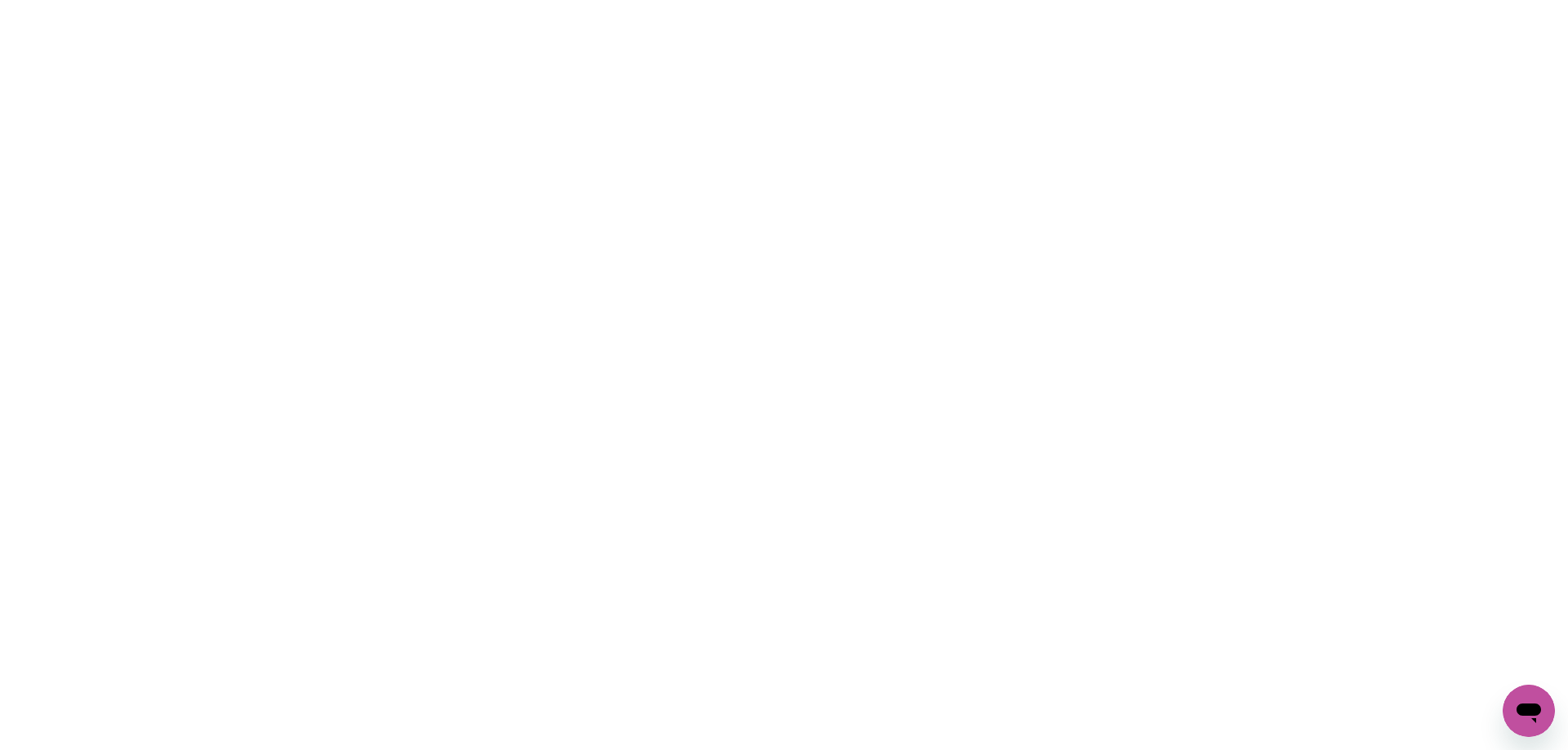
scroll to position [0, 0]
